Goal: Register for event/course

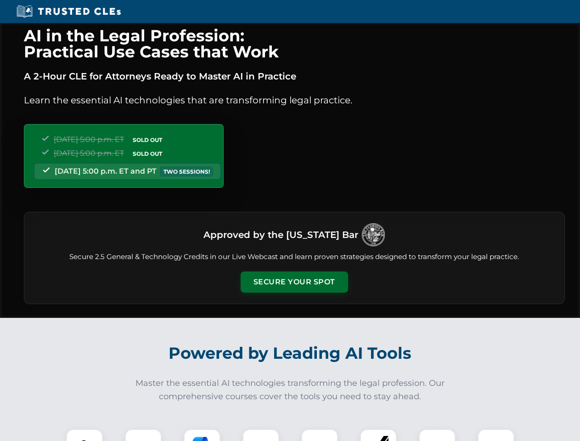
click at [294, 282] on button "Secure Your Spot" at bounding box center [294, 281] width 107 height 21
click at [84, 435] on img at bounding box center [84, 447] width 27 height 27
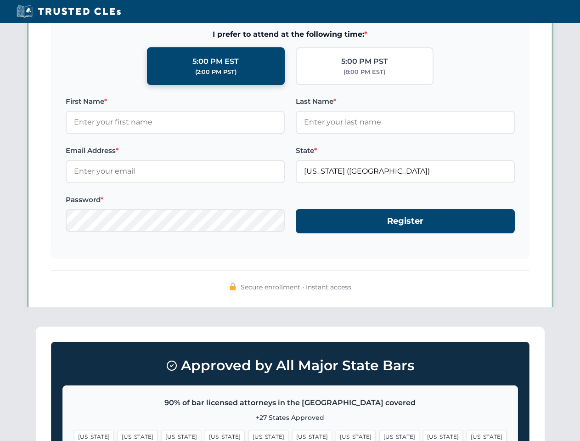
click at [336, 435] on span "[US_STATE]" at bounding box center [356, 436] width 40 height 13
click at [423, 435] on span "[US_STATE]" at bounding box center [443, 436] width 40 height 13
